Goal: Task Accomplishment & Management: Manage account settings

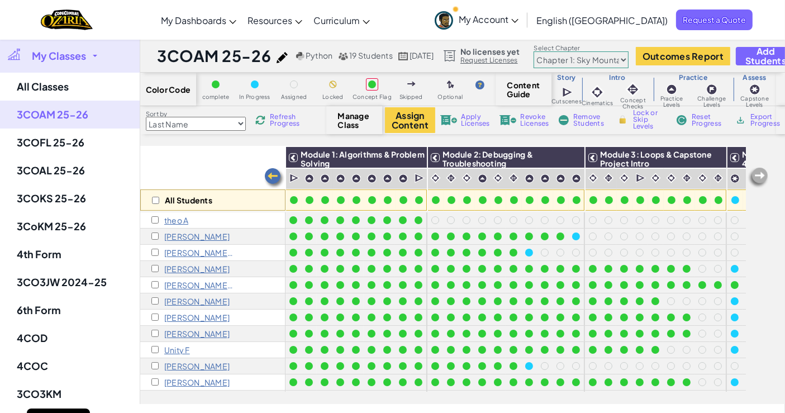
scroll to position [0, 36]
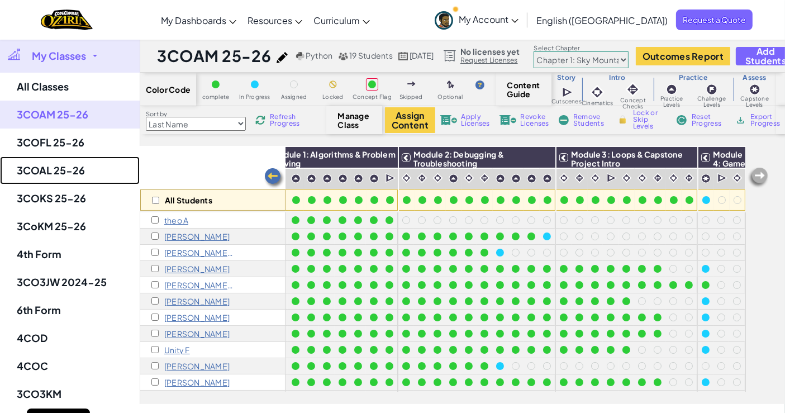
click at [63, 158] on link "3COAL 25-26" at bounding box center [70, 170] width 140 height 28
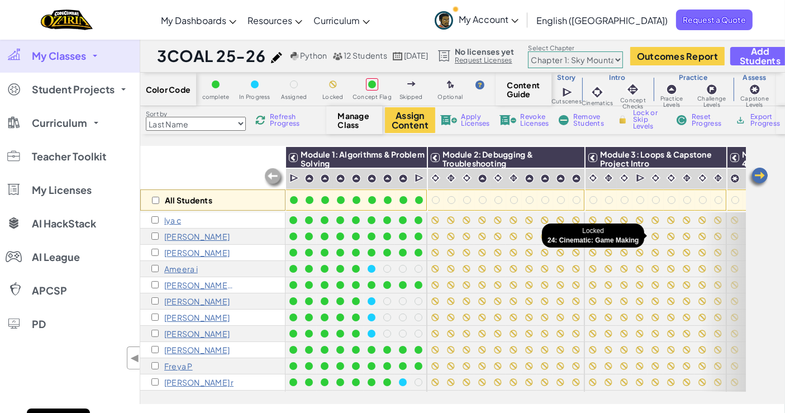
scroll to position [0, 36]
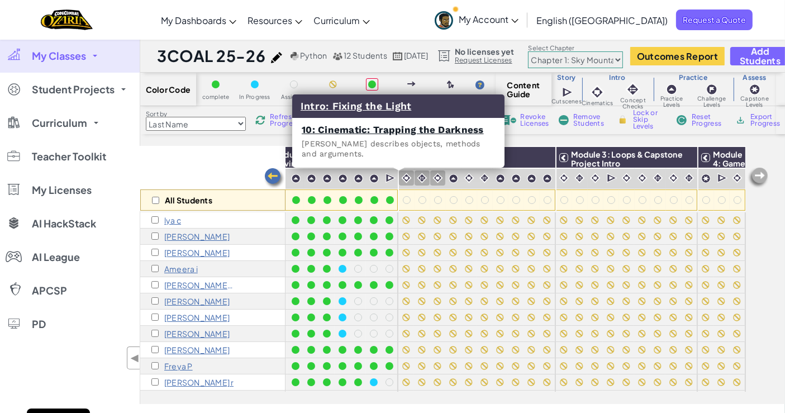
click at [401, 173] on img at bounding box center [406, 178] width 11 height 11
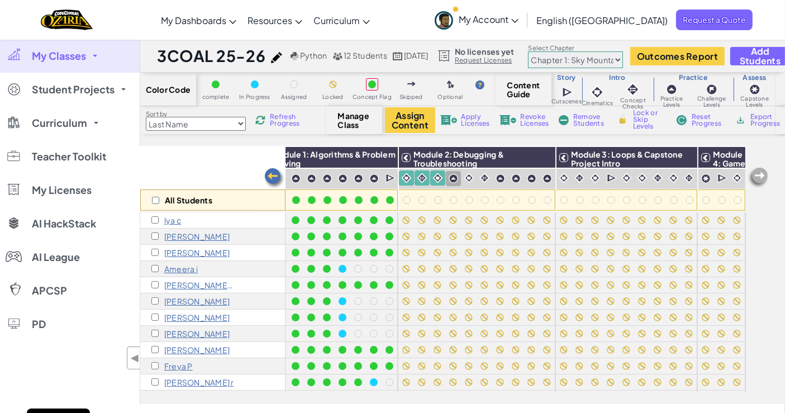
click at [449, 174] on img at bounding box center [453, 178] width 9 height 9
click at [464, 176] on img at bounding box center [469, 178] width 11 height 11
click at [496, 176] on img at bounding box center [500, 178] width 9 height 9
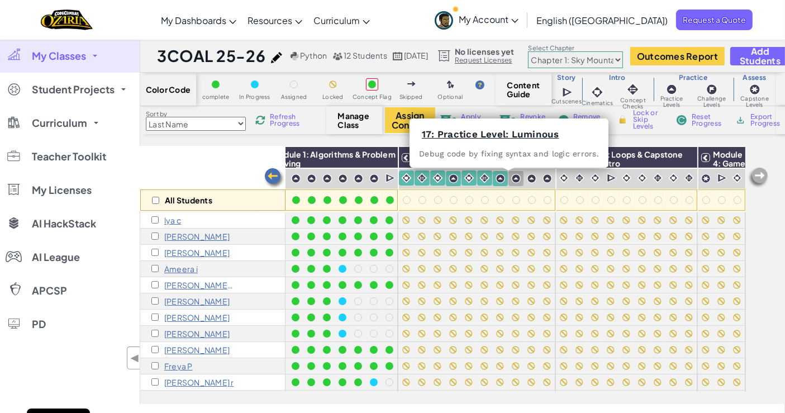
click at [511, 176] on img at bounding box center [515, 178] width 9 height 9
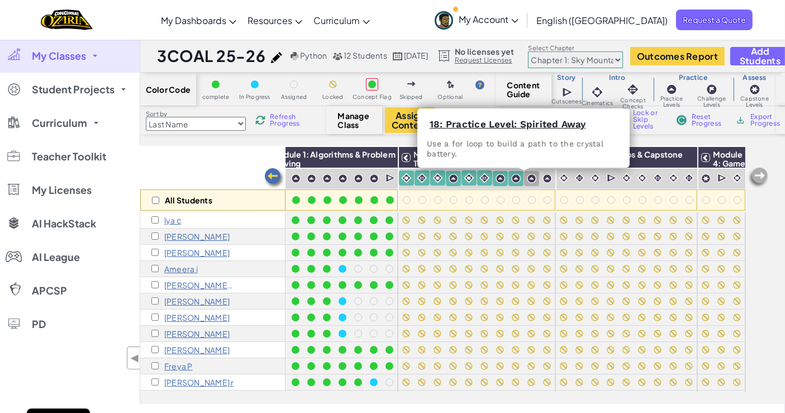
click at [540, 174] on div at bounding box center [547, 178] width 15 height 15
click at [527, 175] on img at bounding box center [531, 178] width 9 height 9
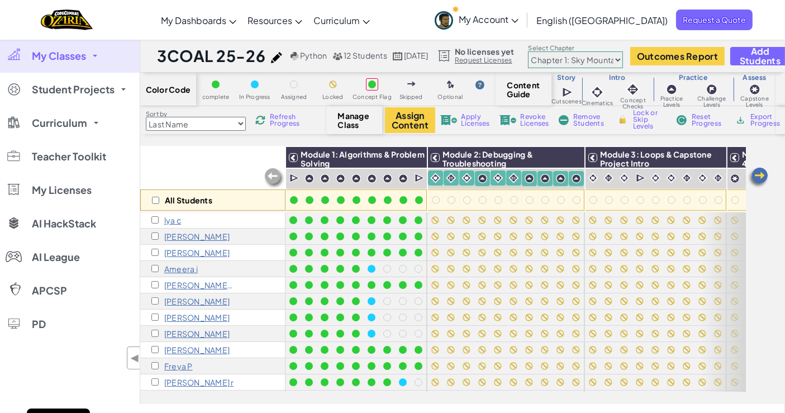
click at [646, 125] on span "Lock or Skip Levels" at bounding box center [649, 120] width 33 height 20
checkbox input "true"
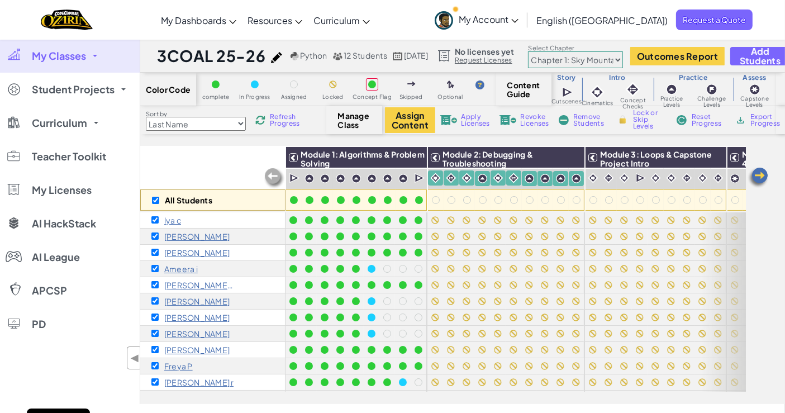
checkbox input "true"
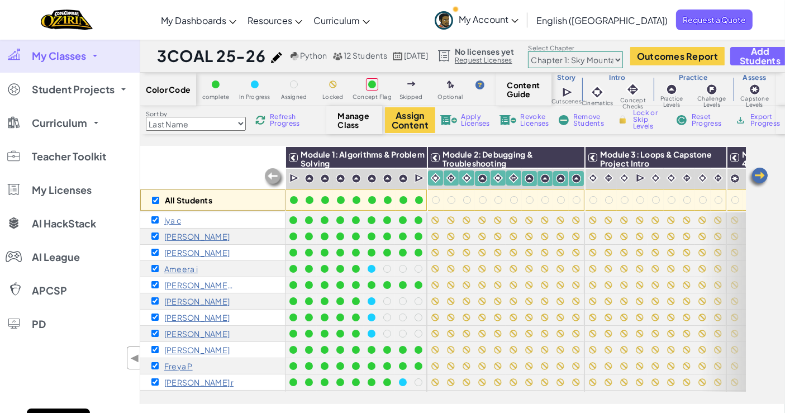
checkbox input "true"
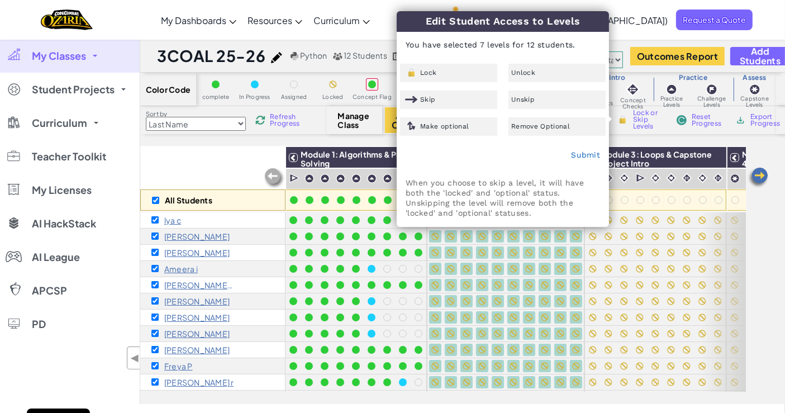
click at [519, 64] on div "Unlock" at bounding box center [556, 73] width 97 height 18
click at [578, 157] on link "Submit" at bounding box center [585, 154] width 29 height 9
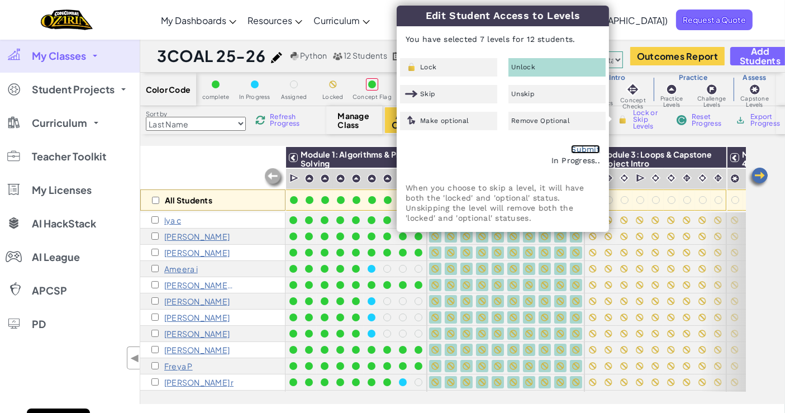
checkbox input "false"
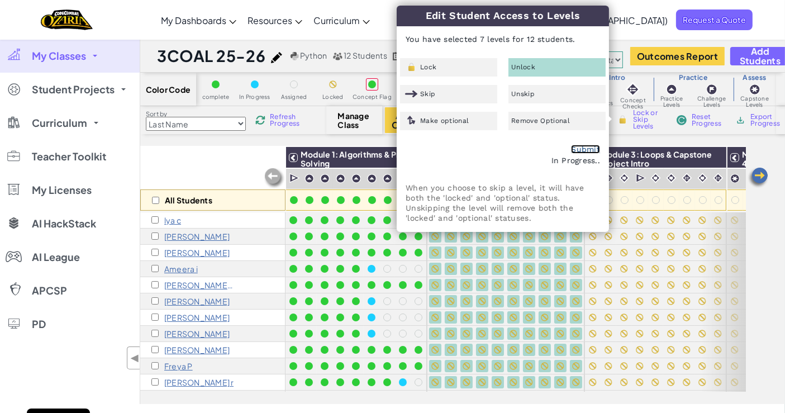
checkbox input "false"
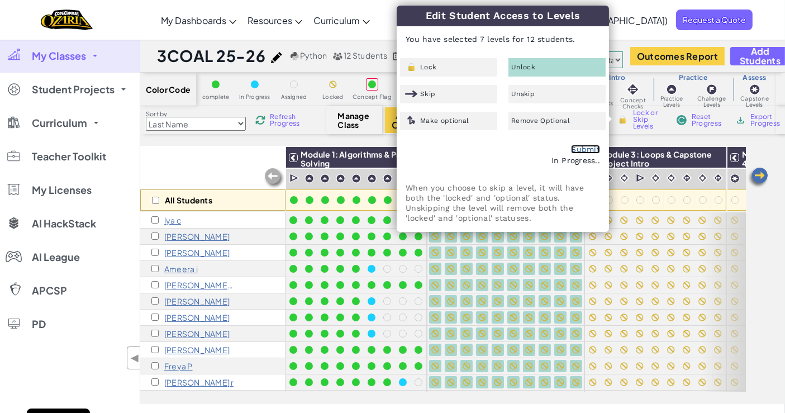
checkbox input "false"
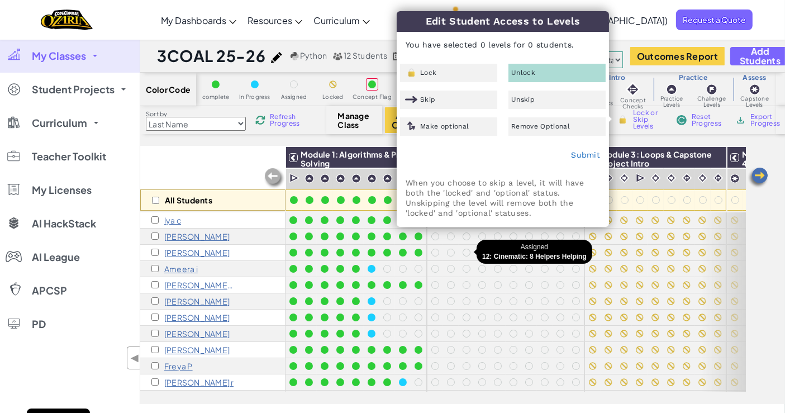
click at [473, 258] on div at bounding box center [467, 253] width 16 height 16
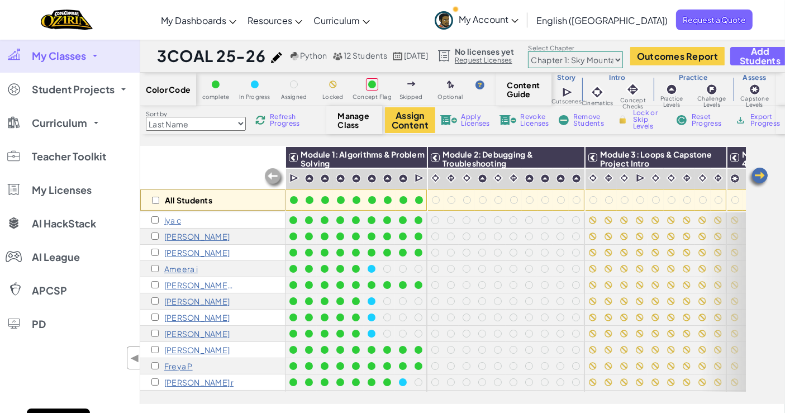
click at [182, 251] on p "[PERSON_NAME]" at bounding box center [196, 252] width 65 height 9
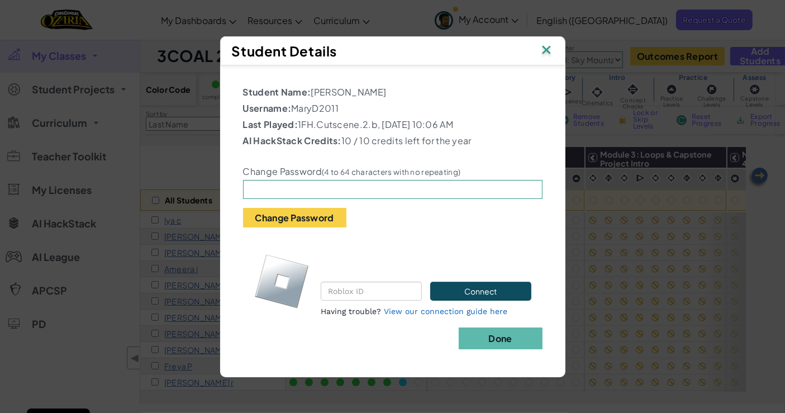
drag, startPoint x: 293, startPoint y: 103, endPoint x: 342, endPoint y: 101, distance: 48.6
click at [342, 102] on p "Username: MaryD2011" at bounding box center [392, 108] width 299 height 13
click at [299, 193] on input "text" at bounding box center [392, 189] width 299 height 19
click at [560, 39] on div "Student Details" at bounding box center [392, 50] width 345 height 29
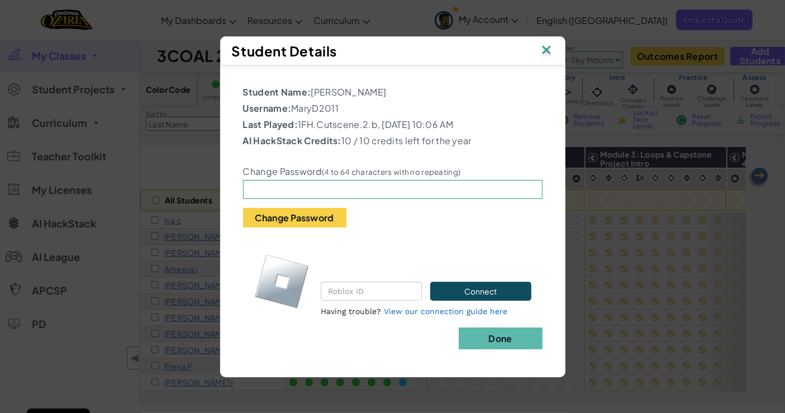
click at [546, 42] on img at bounding box center [546, 50] width 15 height 17
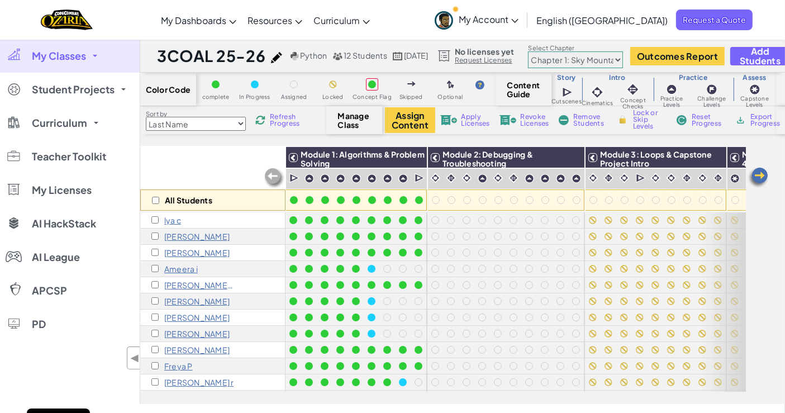
click at [183, 270] on p "Ameera i" at bounding box center [181, 268] width 34 height 9
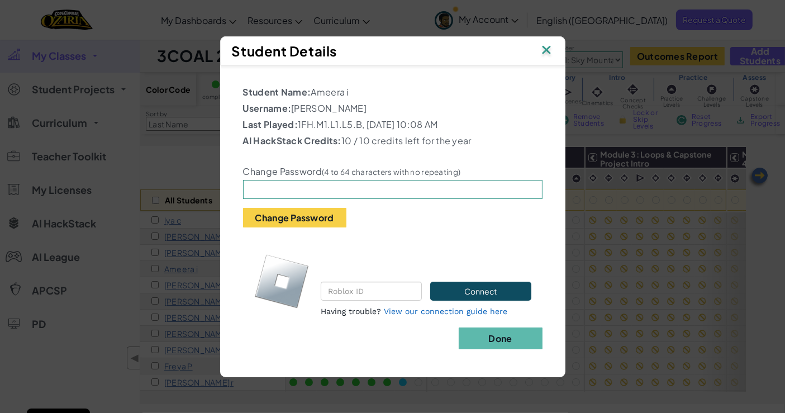
click at [544, 49] on img at bounding box center [546, 50] width 15 height 17
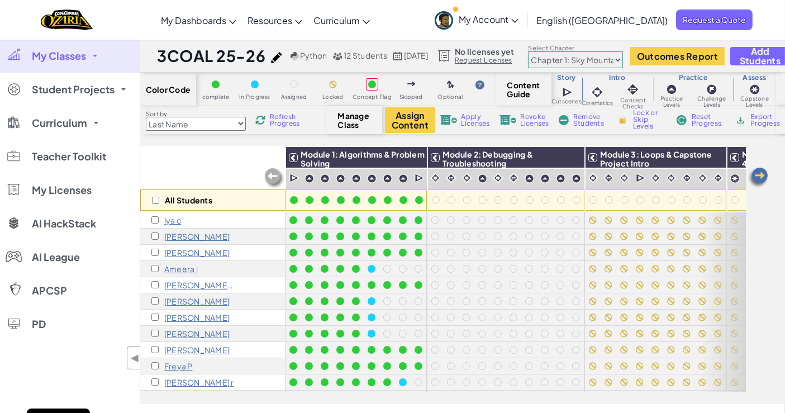
scroll to position [23, 0]
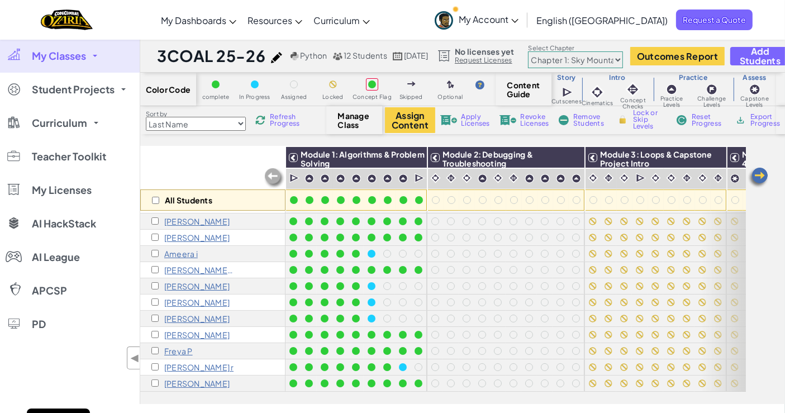
click at [186, 379] on p "[PERSON_NAME]" at bounding box center [196, 383] width 65 height 9
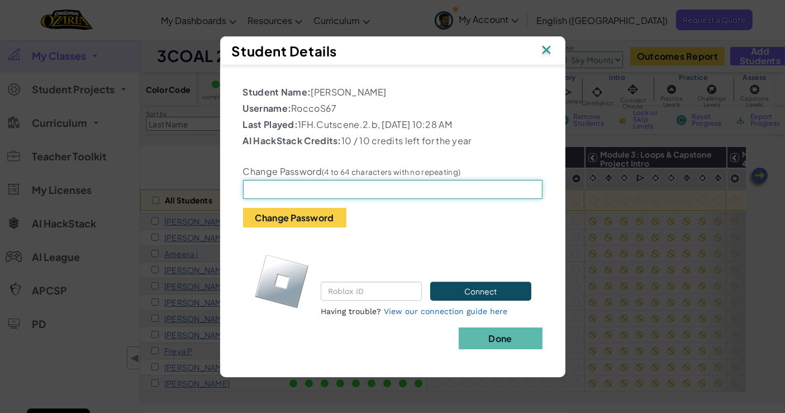
click at [328, 188] on input "text" at bounding box center [392, 189] width 299 height 19
type input "[GEOGRAPHIC_DATA]"
click at [506, 341] on b "Done" at bounding box center [499, 338] width 23 height 12
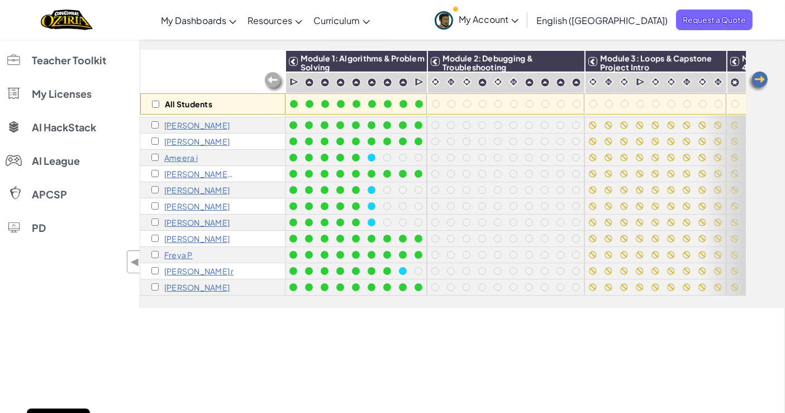
scroll to position [97, 0]
click at [190, 282] on p "[PERSON_NAME]" at bounding box center [196, 286] width 65 height 9
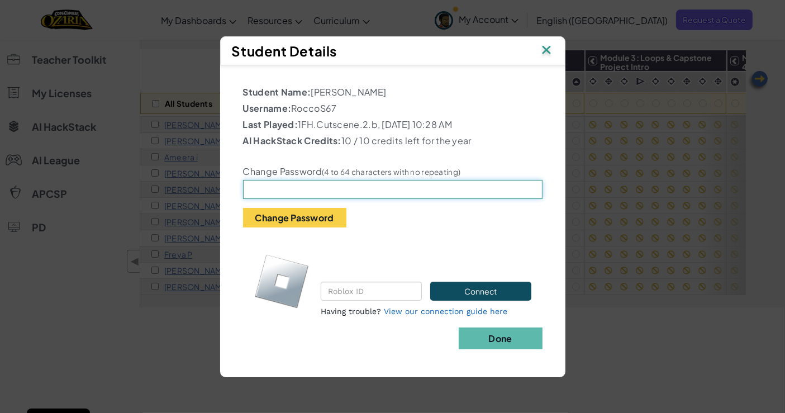
click at [275, 198] on input "text" at bounding box center [392, 189] width 299 height 19
type input "[GEOGRAPHIC_DATA]"
click at [287, 222] on button "Change Password" at bounding box center [294, 218] width 103 height 20
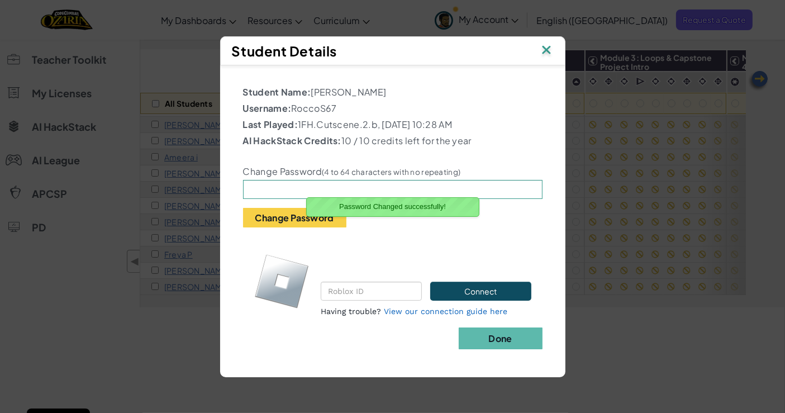
click at [505, 344] on b "Done" at bounding box center [499, 338] width 23 height 12
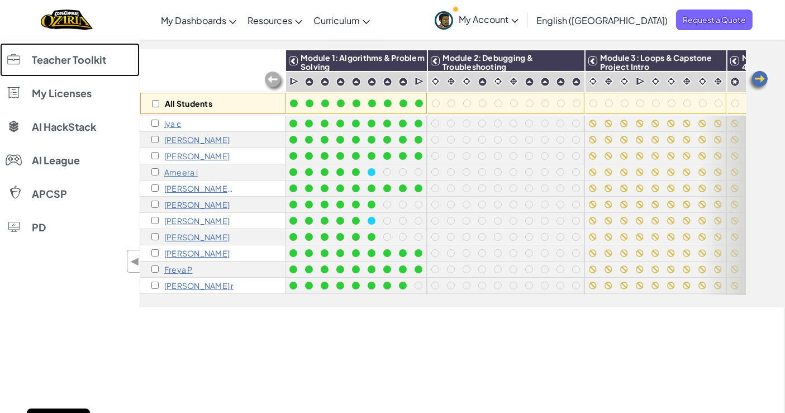
click at [65, 50] on link "Teacher Toolkit" at bounding box center [70, 60] width 140 height 34
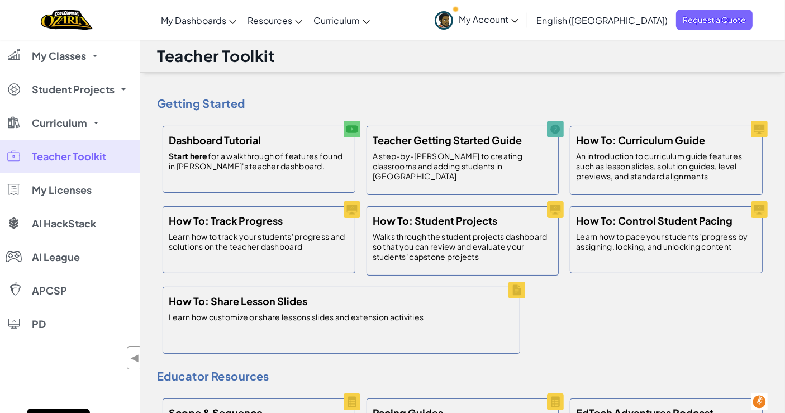
click at [65, 51] on span "My Classes" at bounding box center [59, 56] width 54 height 10
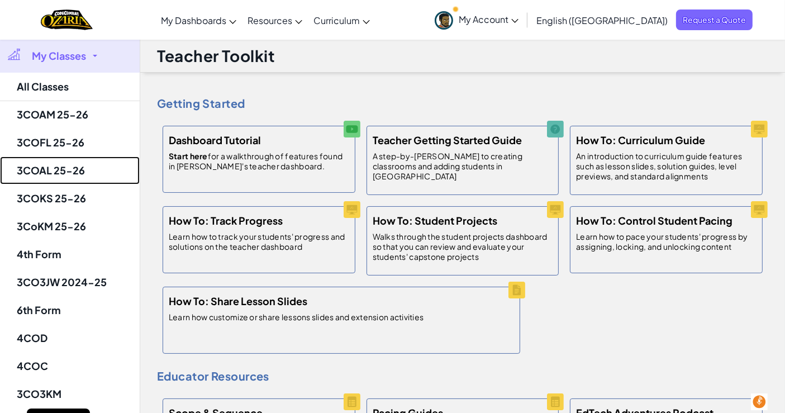
click at [75, 163] on link "3COAL 25-26" at bounding box center [70, 170] width 140 height 28
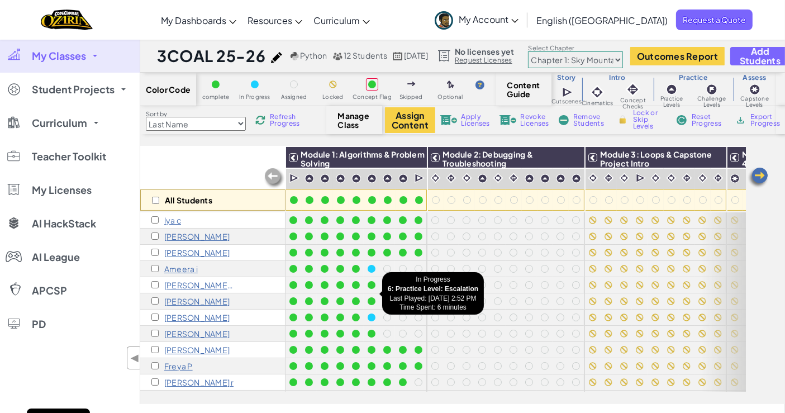
scroll to position [23, 0]
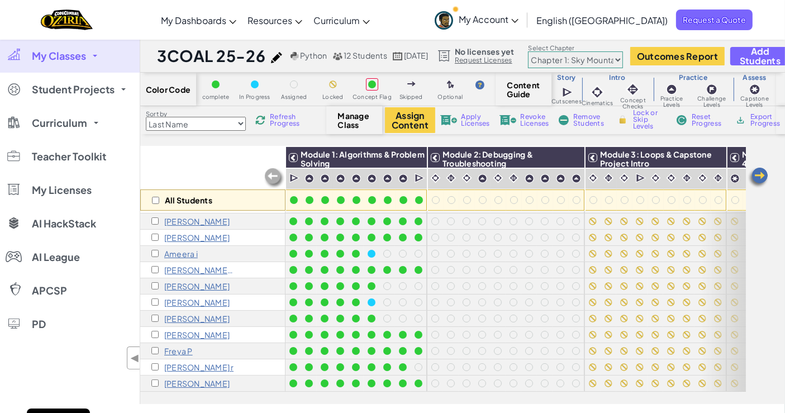
click at [87, 124] on link "Curriculum" at bounding box center [70, 123] width 140 height 34
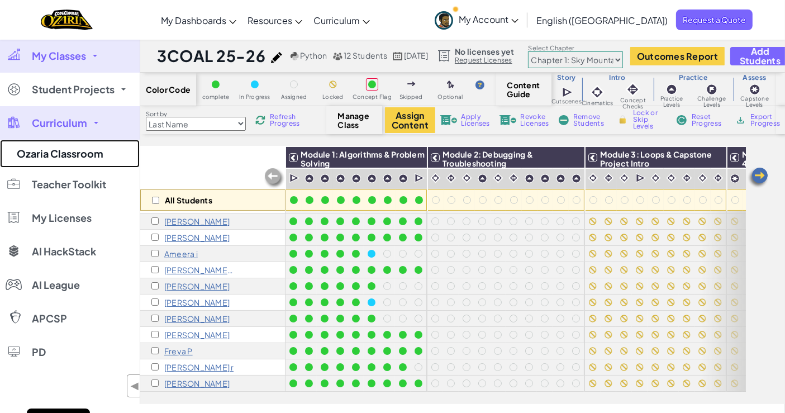
click at [77, 158] on link "Ozaria Classroom" at bounding box center [70, 154] width 140 height 28
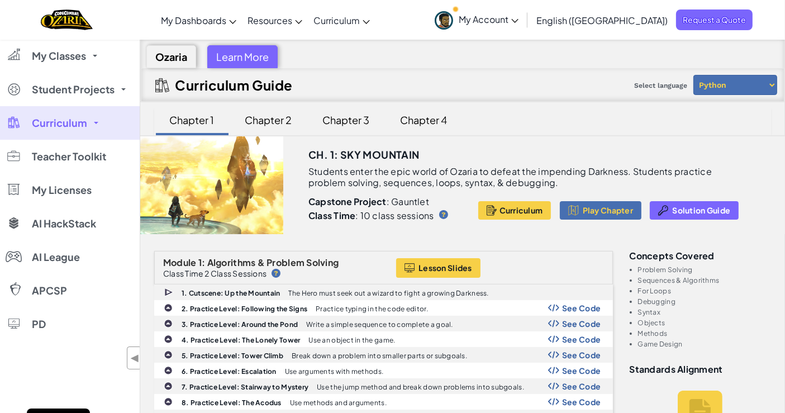
click at [65, 48] on link "My Classes" at bounding box center [70, 56] width 140 height 34
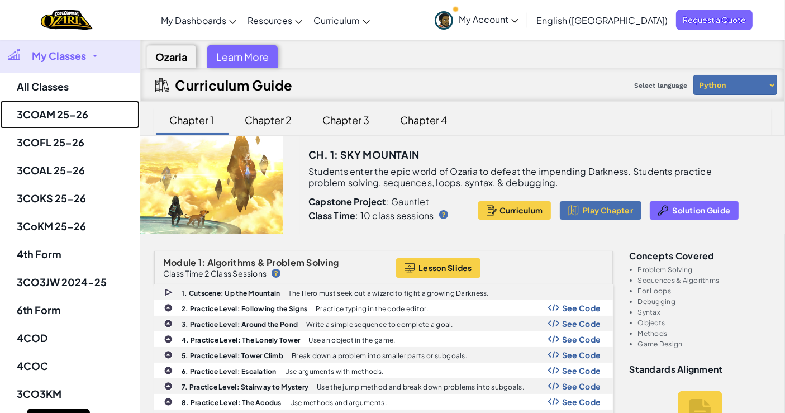
click at [65, 111] on link "3COAM 25-26" at bounding box center [70, 115] width 140 height 28
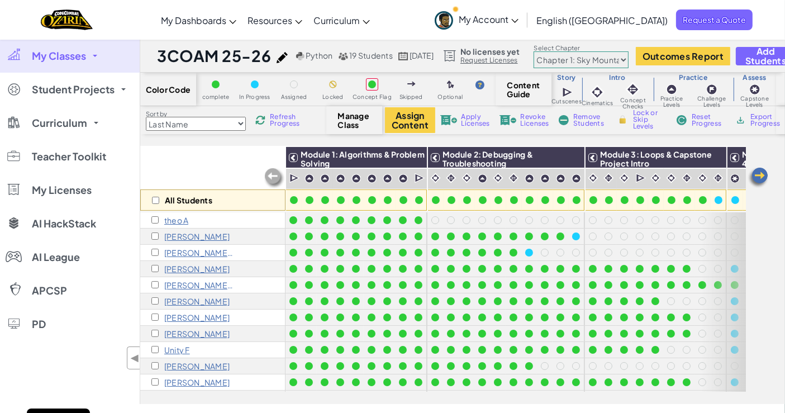
click at [68, 58] on span "My Classes" at bounding box center [59, 56] width 54 height 10
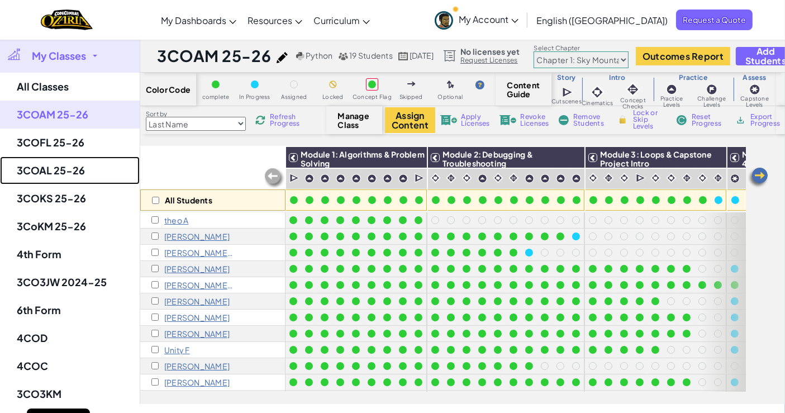
click at [70, 171] on link "3COAL 25-26" at bounding box center [70, 170] width 140 height 28
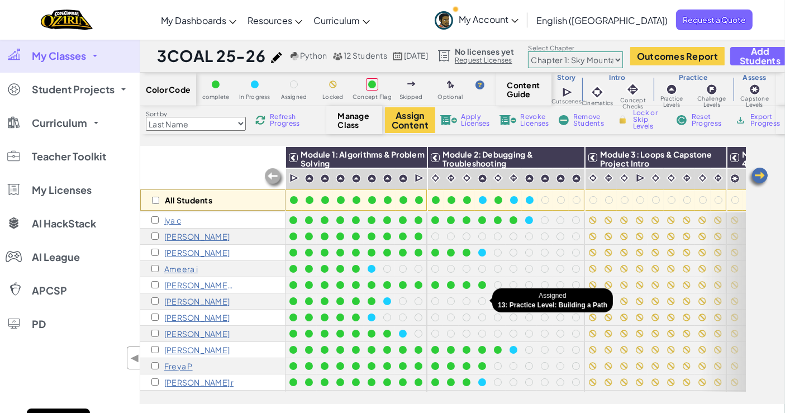
scroll to position [23, 0]
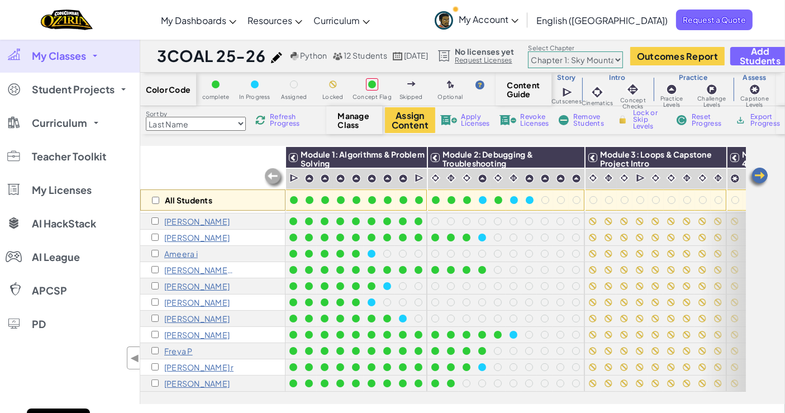
click at [289, 120] on span "Refresh Progress" at bounding box center [287, 119] width 35 height 13
click at [278, 118] on span "Refresh Progress" at bounding box center [287, 119] width 35 height 13
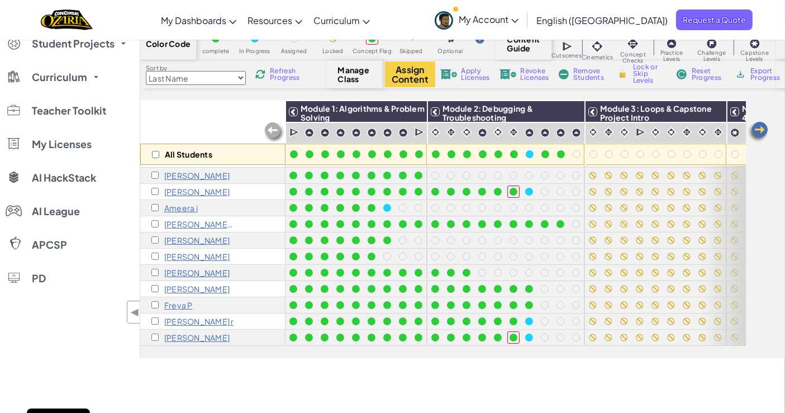
scroll to position [0, 0]
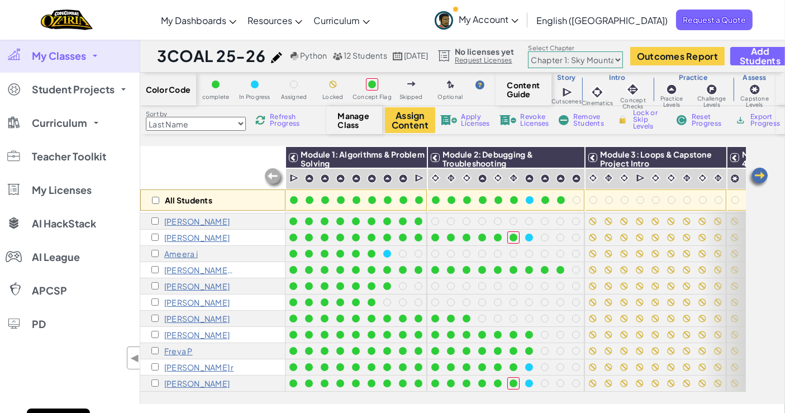
click at [279, 121] on span "Refresh Progress" at bounding box center [287, 119] width 35 height 13
click at [279, 122] on span "Refresh Progress" at bounding box center [287, 119] width 35 height 13
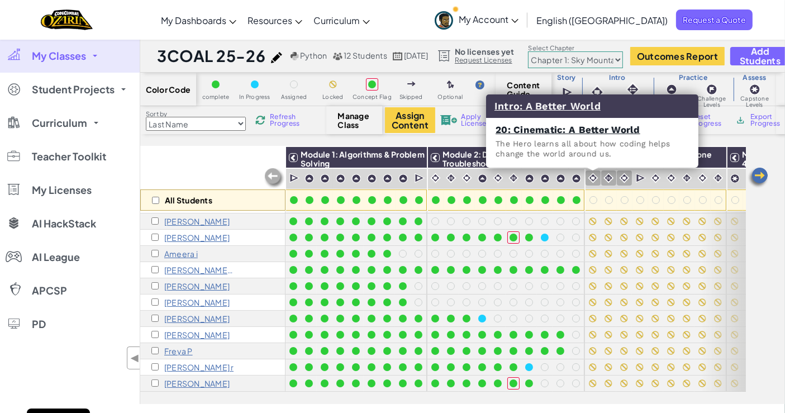
click at [595, 180] on img at bounding box center [593, 178] width 11 height 11
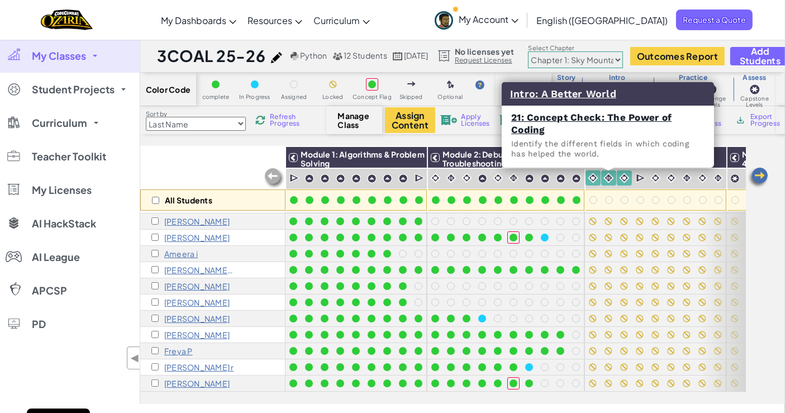
click at [641, 181] on img at bounding box center [641, 178] width 11 height 11
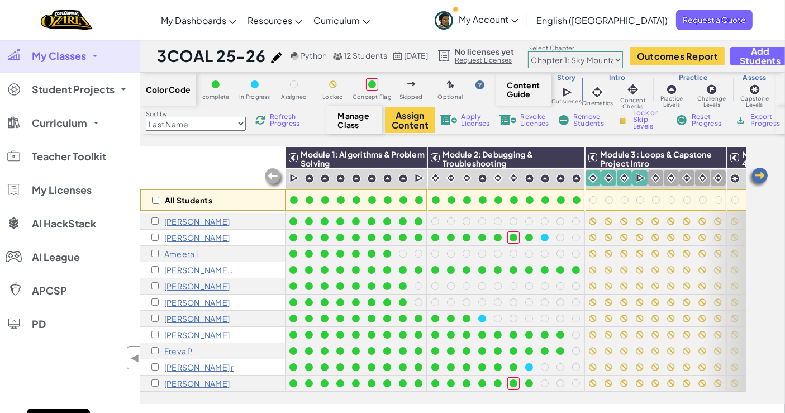
click at [677, 178] on div at bounding box center [671, 177] width 15 height 15
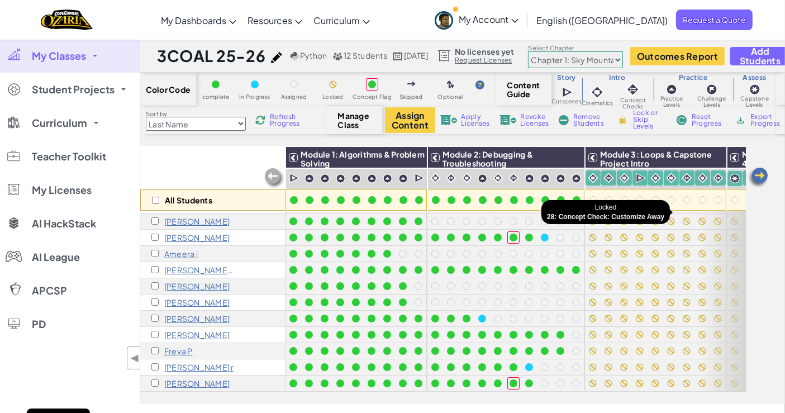
scroll to position [23, 36]
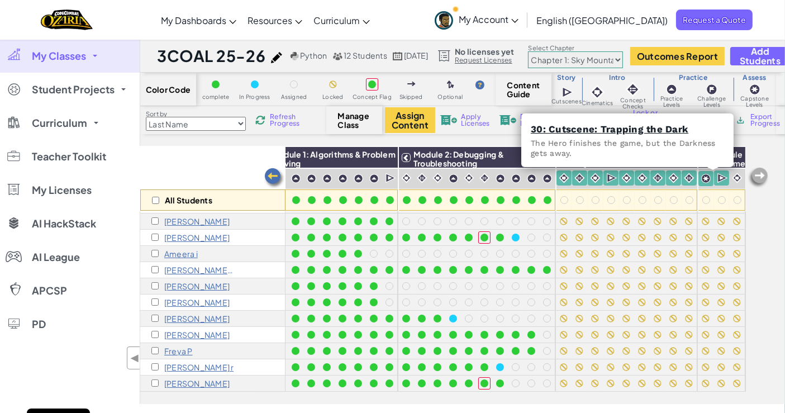
click at [703, 175] on div at bounding box center [705, 178] width 15 height 15
click at [682, 176] on div at bounding box center [689, 177] width 15 height 15
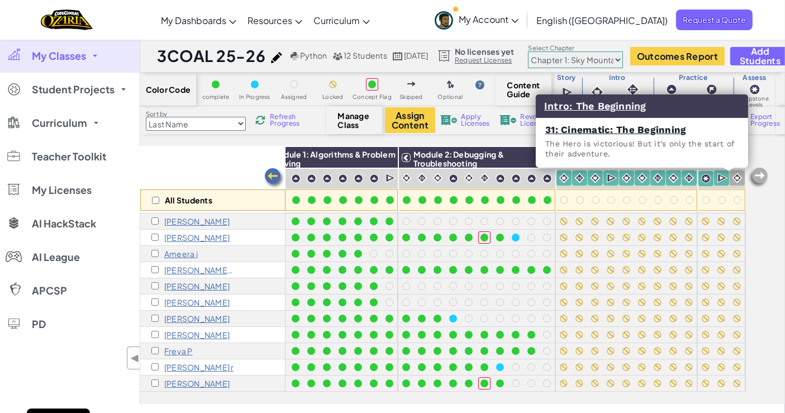
click at [732, 176] on img at bounding box center [737, 178] width 11 height 11
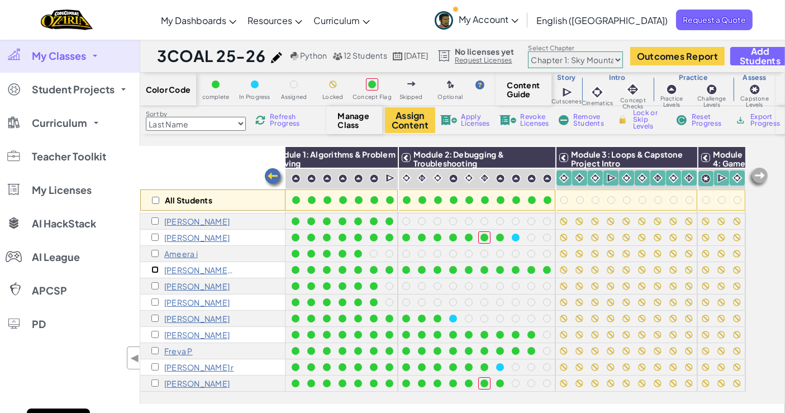
click at [155, 266] on input "checkbox" at bounding box center [154, 269] width 7 height 7
checkbox input "true"
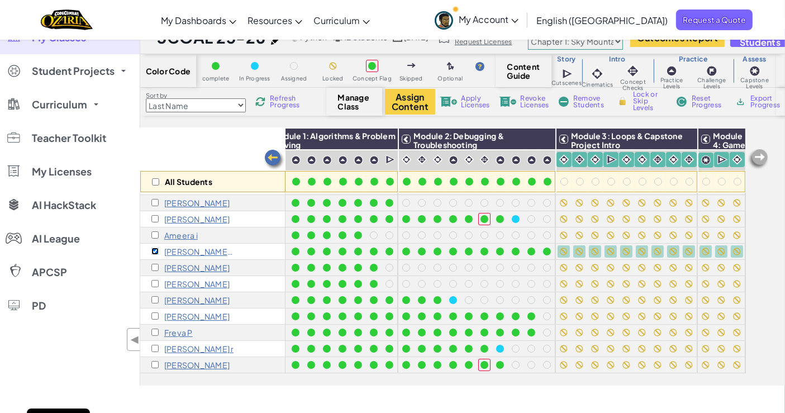
scroll to position [1, 0]
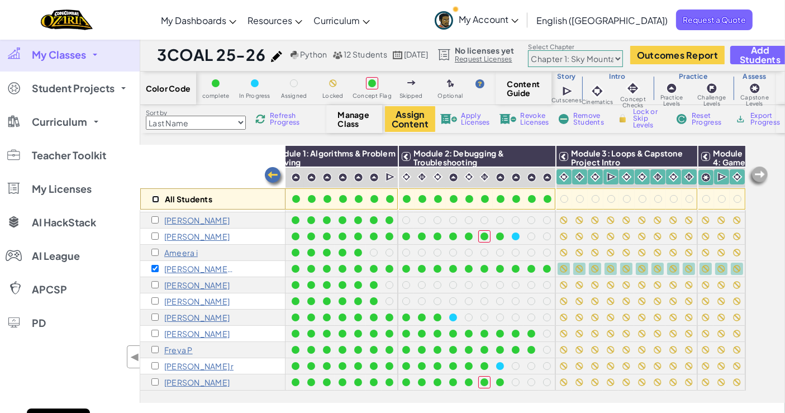
click at [156, 199] on input "checkbox" at bounding box center [155, 199] width 7 height 7
checkbox input "true"
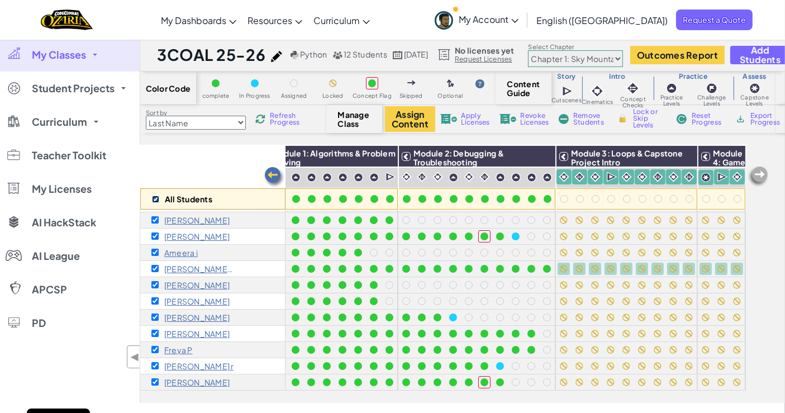
checkbox input "true"
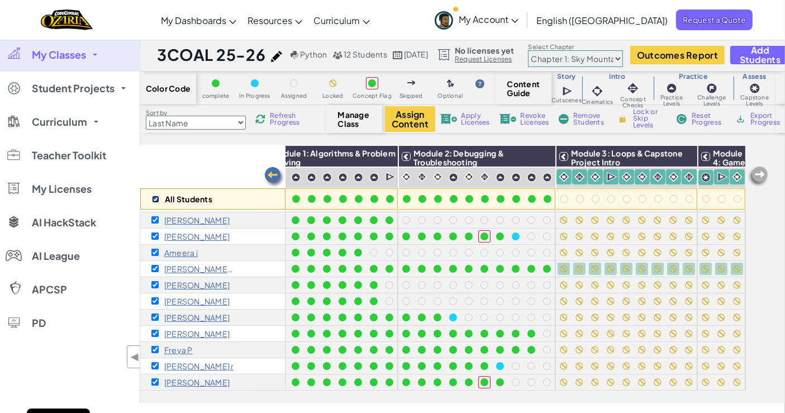
checkbox input "true"
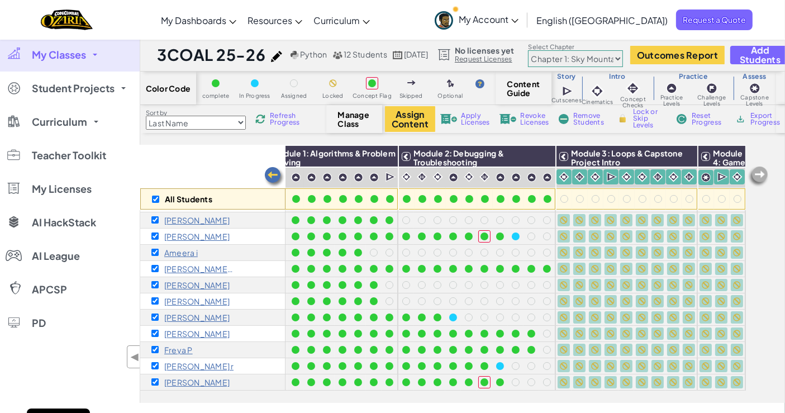
click at [640, 120] on span "Lock or Skip Levels" at bounding box center [649, 118] width 33 height 20
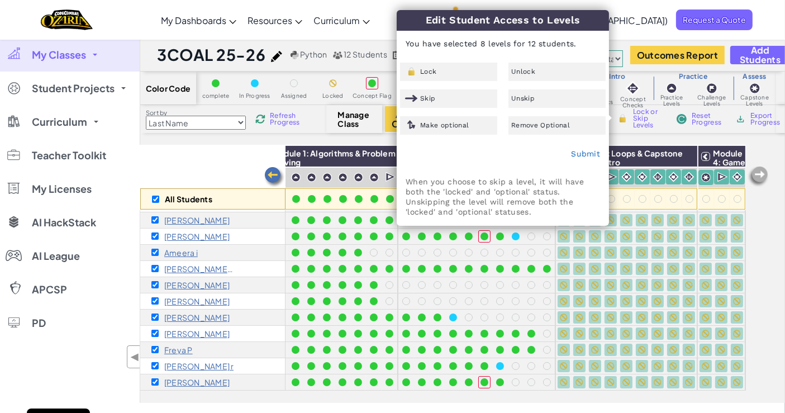
click at [565, 67] on div "Unlock" at bounding box center [556, 72] width 97 height 18
click at [587, 154] on link "Submit" at bounding box center [585, 153] width 29 height 9
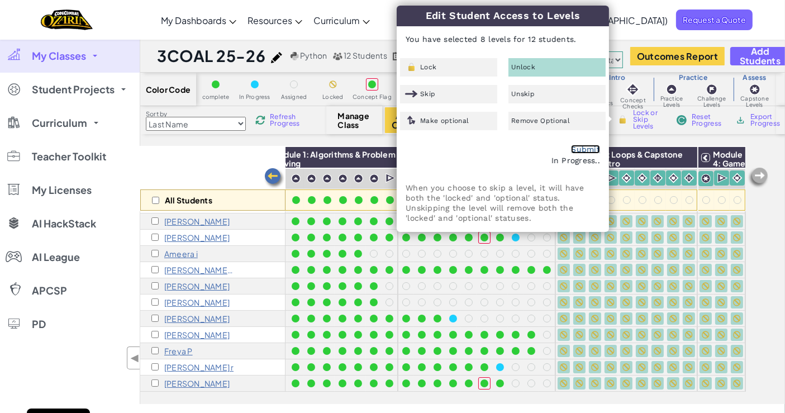
checkbox input "false"
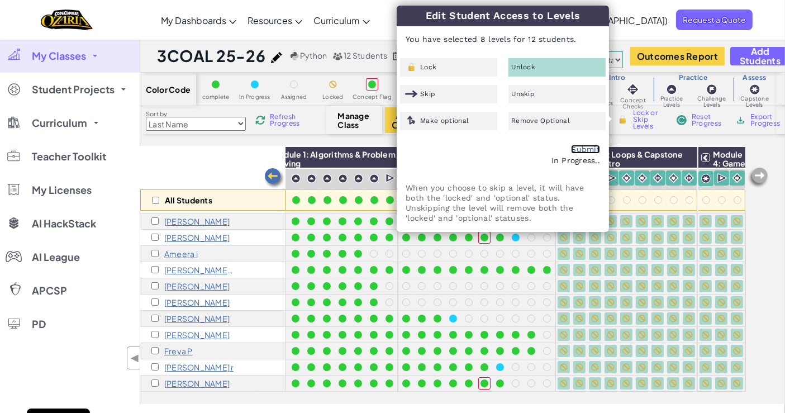
checkbox input "false"
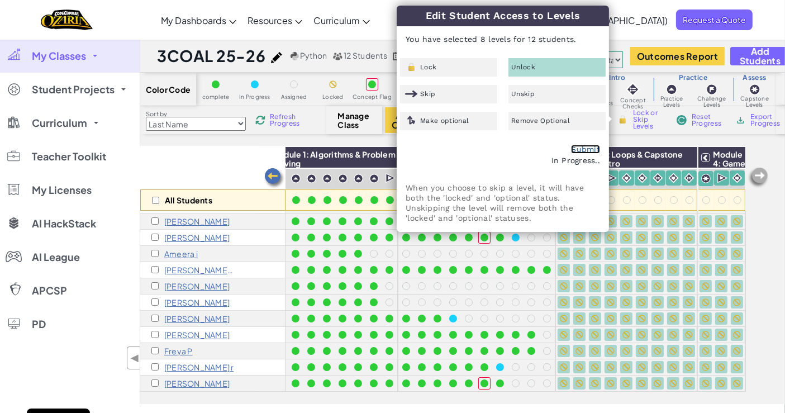
checkbox input "false"
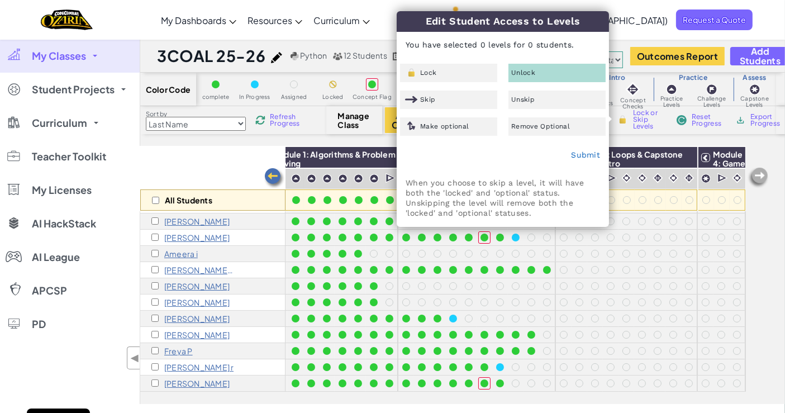
click at [777, 212] on div "All Students Module 1: Algorithms & Problem Solving Module 2: Debugging & Troub…" at bounding box center [462, 275] width 645 height 258
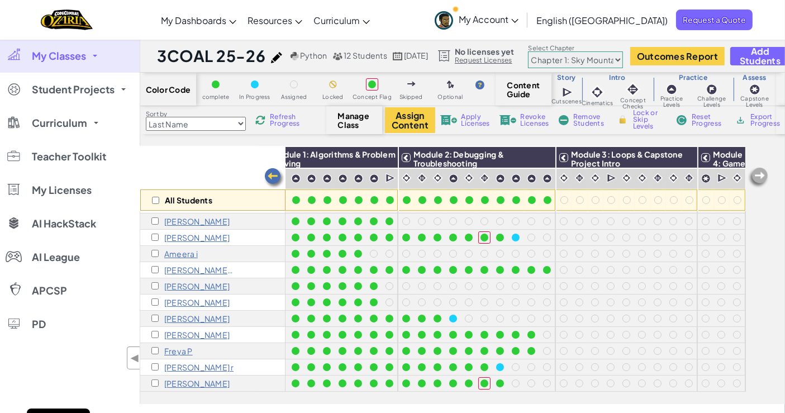
click at [291, 123] on span "Refresh Progress" at bounding box center [287, 119] width 35 height 13
click at [288, 104] on div "Color Code complete In Progress Assigned Locked Concept Flag Skipped Optional C…" at bounding box center [475, 90] width 671 height 34
click at [284, 117] on span "Refresh Progress" at bounding box center [287, 119] width 35 height 13
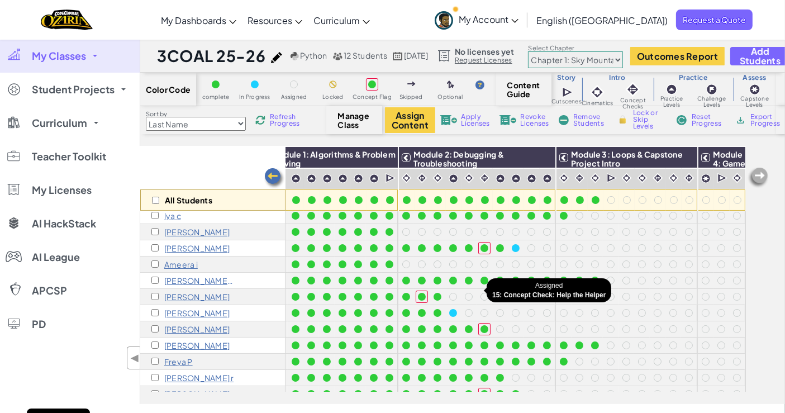
scroll to position [0, 36]
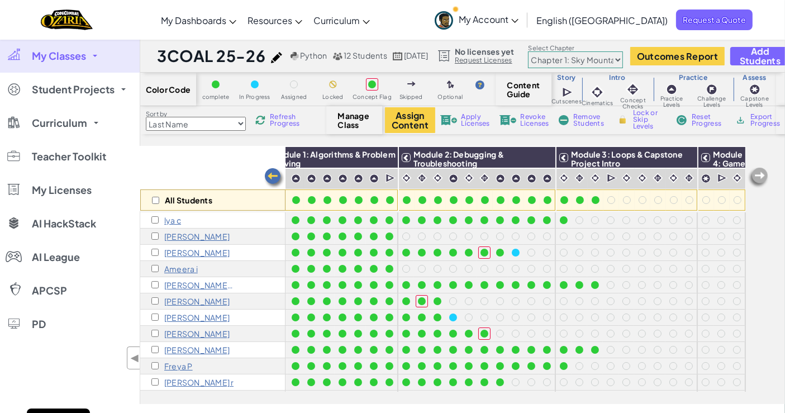
click at [273, 120] on span "Refresh Progress" at bounding box center [287, 119] width 35 height 13
click at [272, 117] on span "Refresh Progress" at bounding box center [287, 119] width 35 height 13
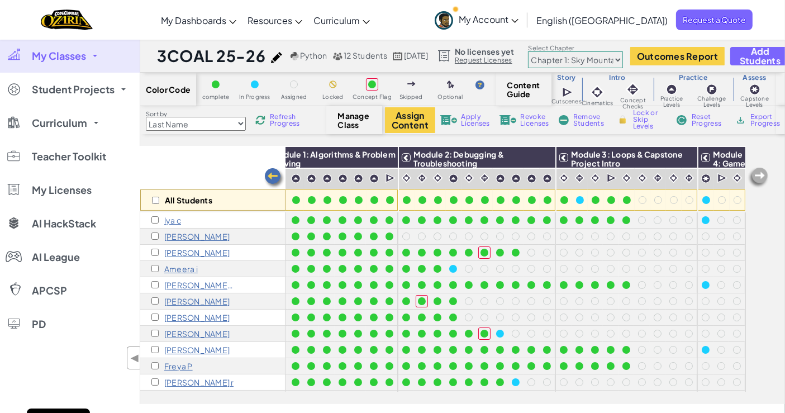
click at [285, 118] on span "Refresh Progress" at bounding box center [287, 119] width 35 height 13
